Goal: Task Accomplishment & Management: Use online tool/utility

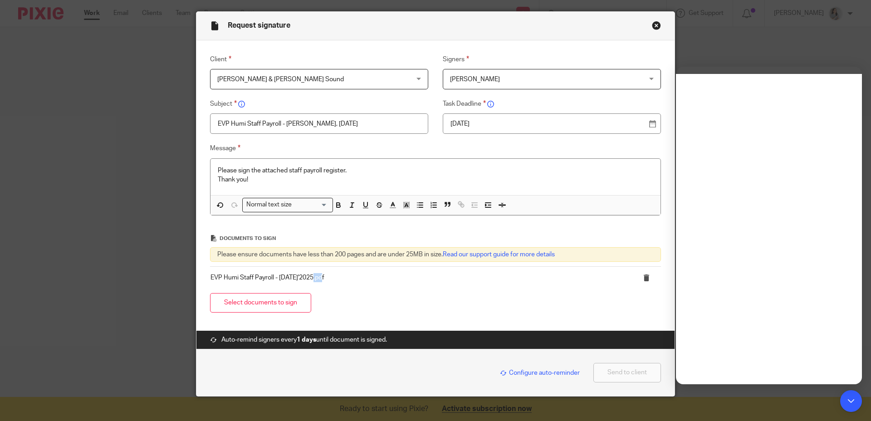
scroll to position [25, 0]
click at [613, 313] on div "Select documents to sign" at bounding box center [435, 303] width 451 height 29
click at [628, 377] on button "Send to client" at bounding box center [627, 373] width 68 height 20
click at [628, 376] on button "Send to client" at bounding box center [627, 373] width 68 height 20
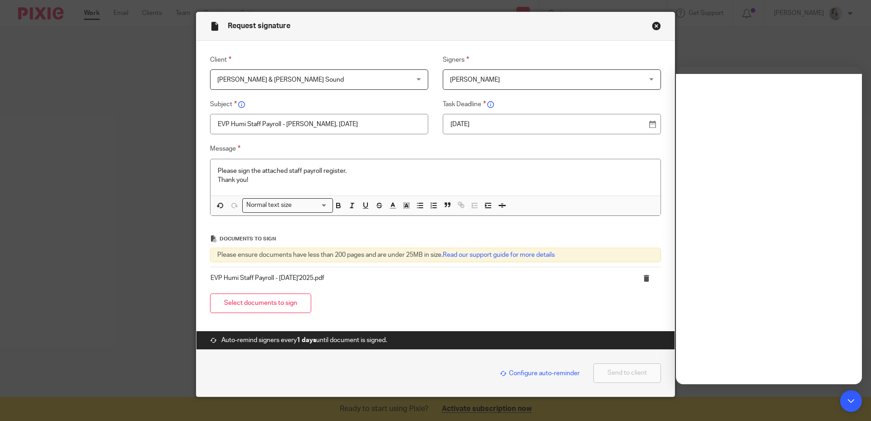
click at [628, 376] on button "Send to client" at bounding box center [627, 373] width 68 height 20
click at [487, 103] on icon at bounding box center [490, 104] width 7 height 7
click at [648, 126] on div "[DATE]" at bounding box center [552, 124] width 218 height 20
click at [649, 125] on div "[DATE]" at bounding box center [552, 124] width 218 height 20
click at [515, 121] on p "[DATE]" at bounding box center [549, 124] width 196 height 9
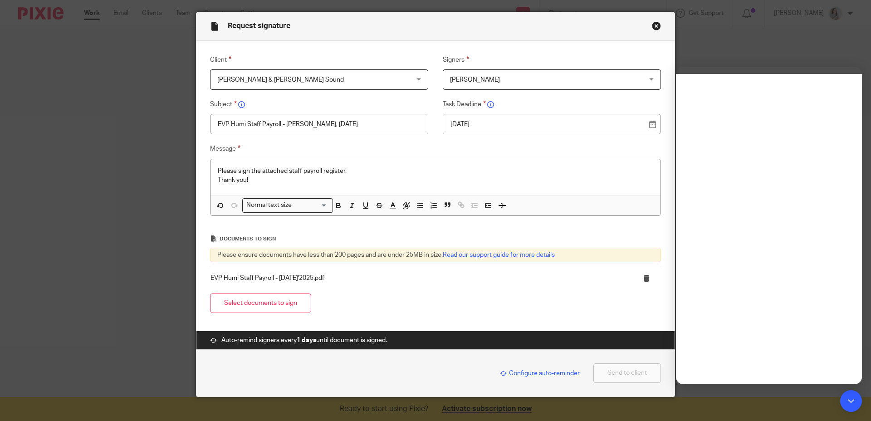
click at [548, 314] on div "Select documents to sign" at bounding box center [435, 303] width 451 height 29
click at [281, 190] on div "Please sign the attached staff payroll register. Thank you!" at bounding box center [436, 177] width 450 height 37
click at [312, 275] on p "EVP Humi Staff Payroll - [DATE]'2025.pdf" at bounding box center [417, 278] width 412 height 9
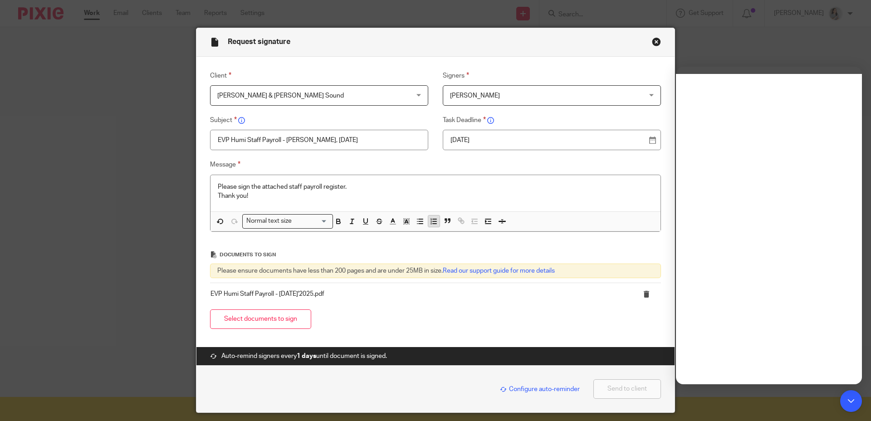
scroll to position [0, 0]
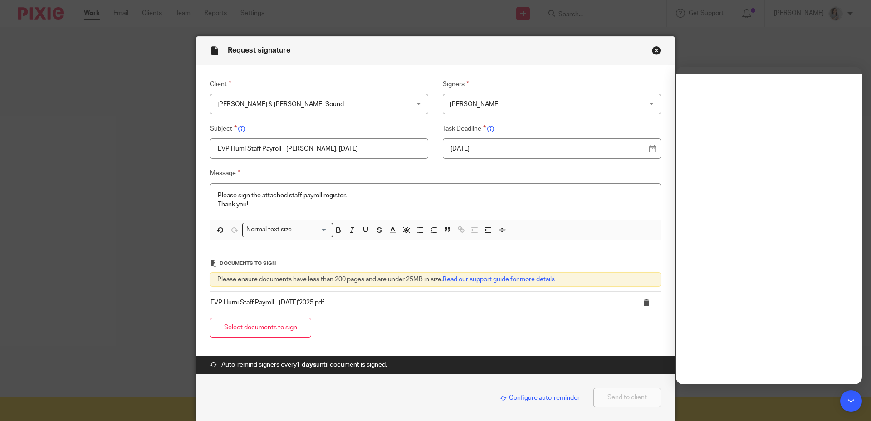
click at [647, 152] on div "[DATE]" at bounding box center [552, 148] width 218 height 20
click at [648, 150] on div "[DATE]" at bounding box center [552, 148] width 218 height 20
click at [490, 142] on div "[DATE]" at bounding box center [552, 148] width 218 height 20
click at [495, 154] on div "[DATE]" at bounding box center [552, 148] width 218 height 20
click at [496, 151] on p "[DATE]" at bounding box center [549, 148] width 196 height 9
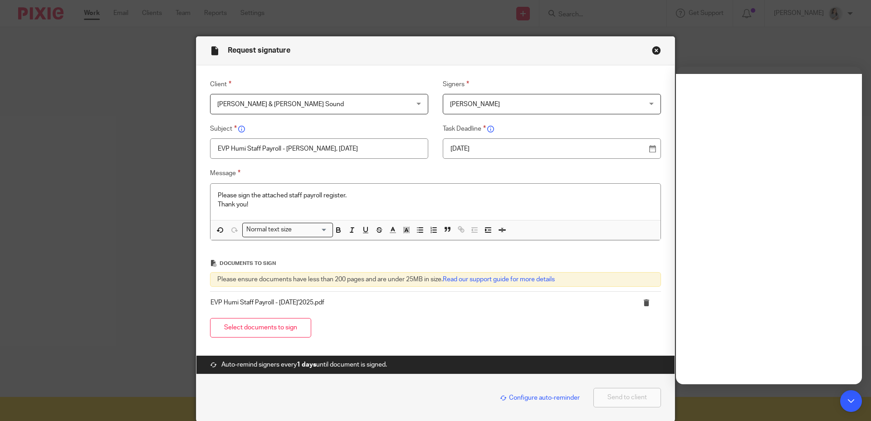
click at [513, 257] on div "Documents to sign" at bounding box center [435, 263] width 451 height 18
click at [654, 52] on button "Close modal" at bounding box center [656, 50] width 9 height 9
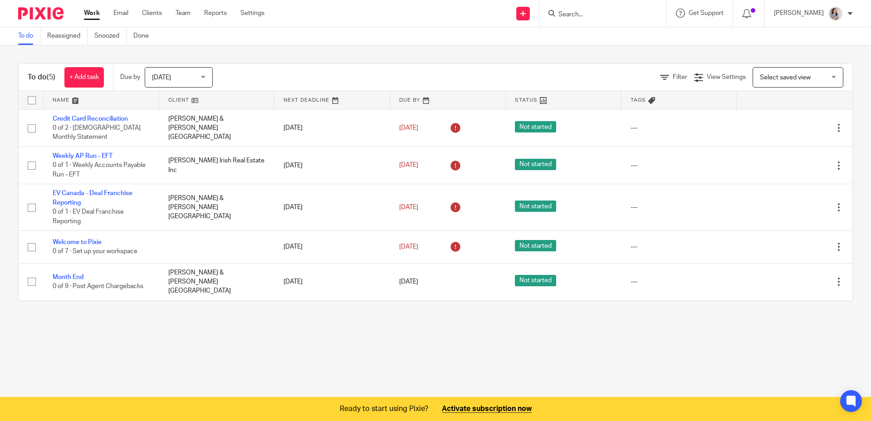
click at [347, 352] on main "To do Reassigned Snoozed Done To do (5) + Add task Due by Today Today Today Tom…" at bounding box center [435, 210] width 871 height 421
click at [122, 14] on link "Email" at bounding box center [120, 13] width 15 height 9
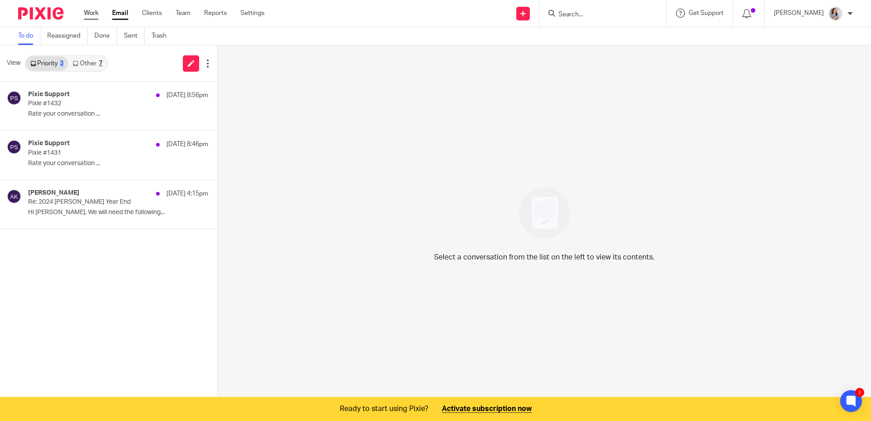
click at [93, 17] on link "Work" at bounding box center [91, 13] width 15 height 9
